Goal: Task Accomplishment & Management: Manage account settings

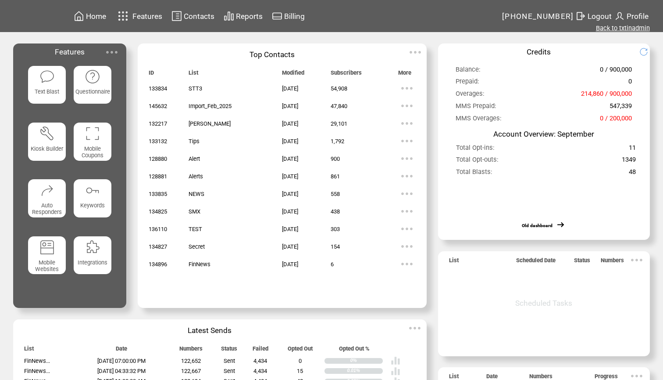
click at [612, 28] on link "Back to txtinadmin" at bounding box center [623, 28] width 54 height 8
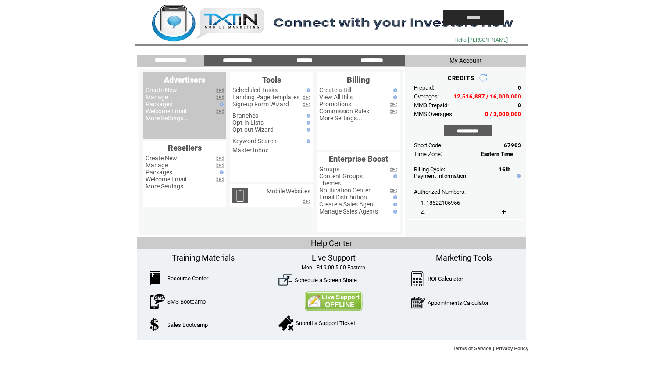
click at [160, 96] on link "Manage" at bounding box center [157, 96] width 22 height 7
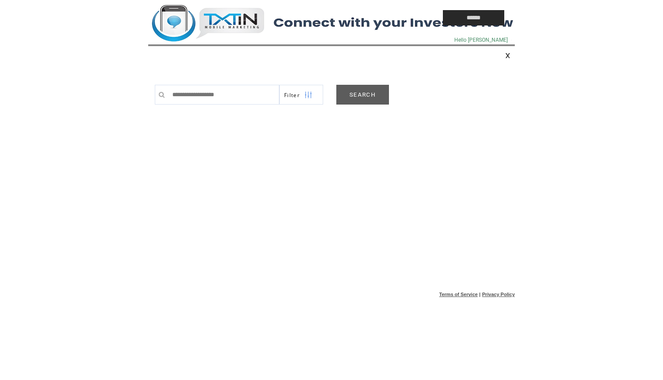
click at [366, 96] on link "SEARCH" at bounding box center [363, 95] width 53 height 20
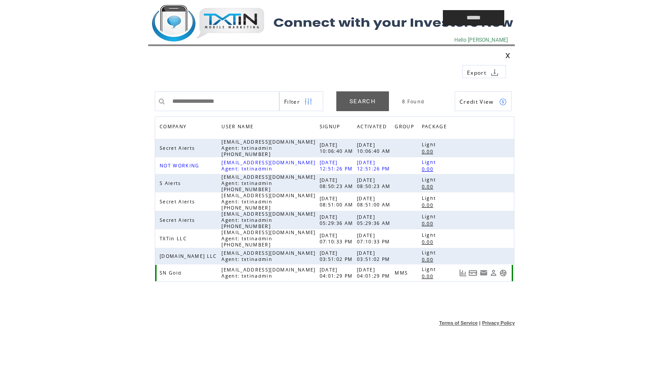
click at [502, 270] on link at bounding box center [503, 272] width 7 height 7
click at [219, 30] on td at bounding box center [275, 18] width 254 height 36
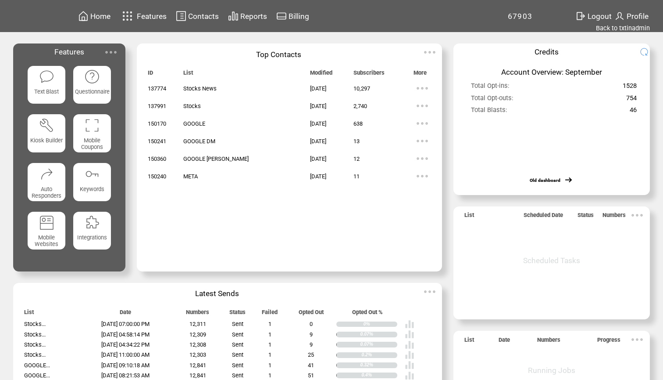
click at [198, 17] on span "Contacts" at bounding box center [203, 16] width 31 height 9
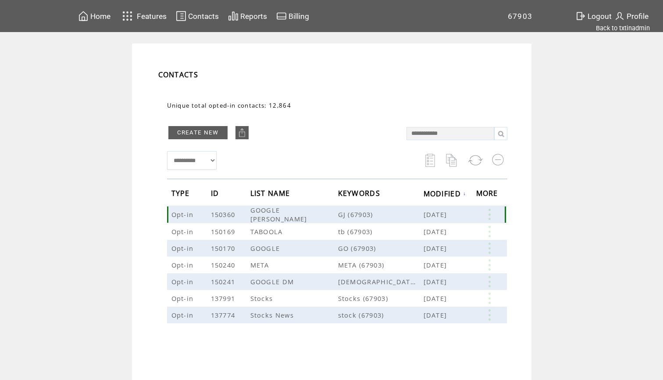
click at [490, 214] on link at bounding box center [489, 213] width 26 height 11
click at [562, 170] on td "**********" at bounding box center [331, 227] width 663 height 369
click at [97, 18] on span "Home" at bounding box center [100, 16] width 20 height 9
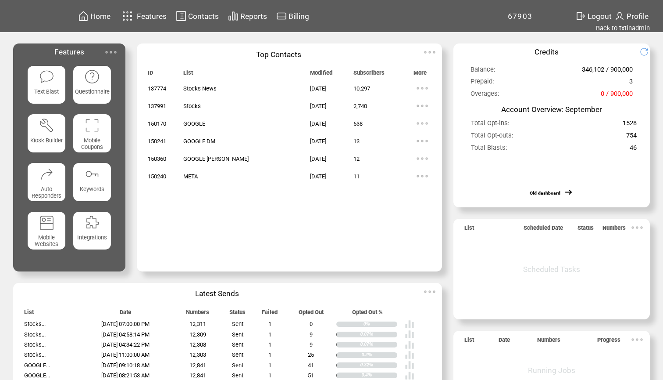
click at [609, 32] on div "Home Features Contacts Reports Billing 67903" at bounding box center [331, 203] width 663 height 406
click at [615, 28] on link "Back to txtinadmin" at bounding box center [623, 28] width 54 height 8
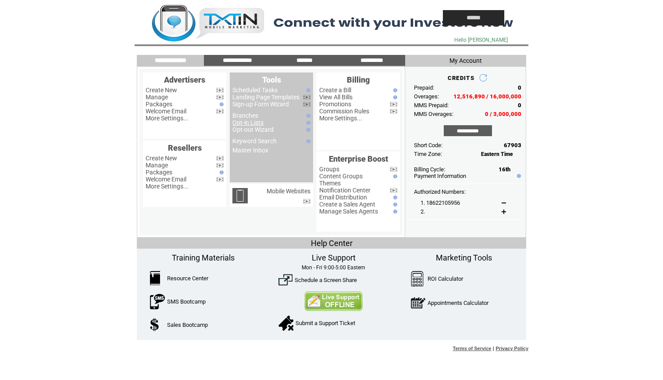
click at [254, 122] on link "Opt-in Lists" at bounding box center [248, 122] width 31 height 7
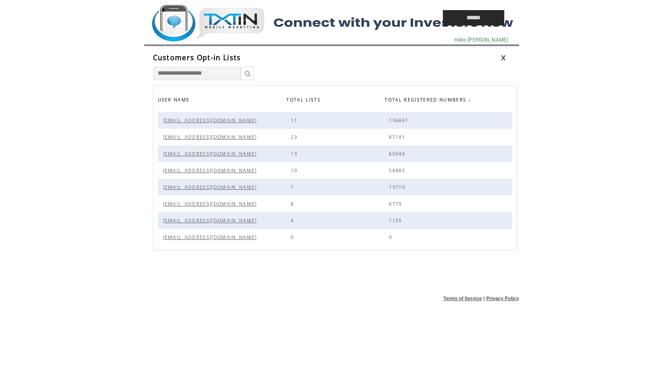
click at [195, 188] on span "[EMAIL_ADDRESS][DOMAIN_NAME]" at bounding box center [211, 187] width 96 height 6
